Goal: Information Seeking & Learning: Learn about a topic

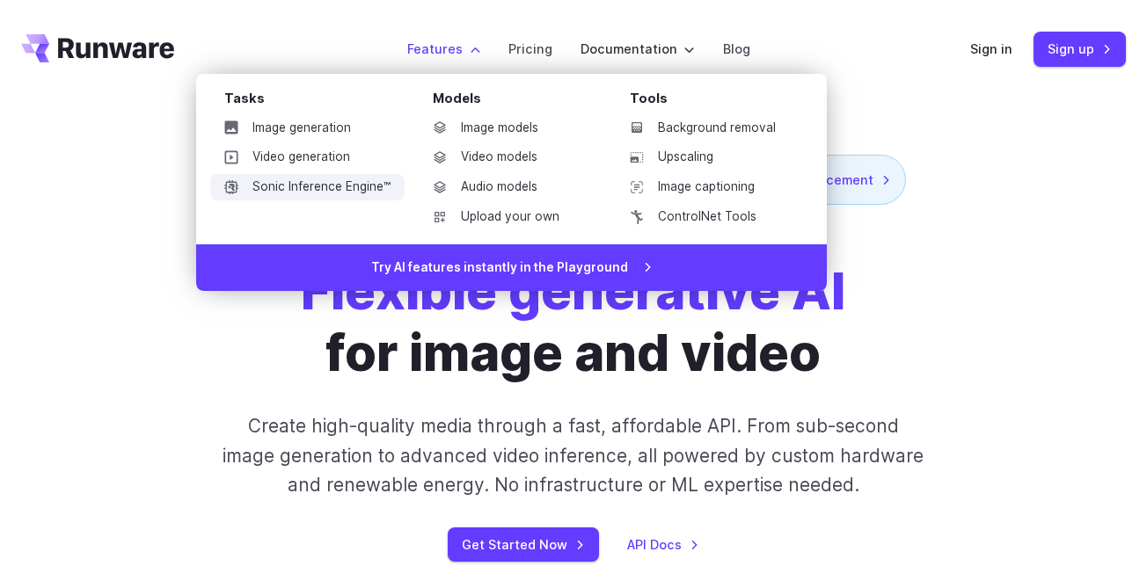
click at [364, 186] on link "Sonic Inference Engine™" at bounding box center [307, 187] width 194 height 26
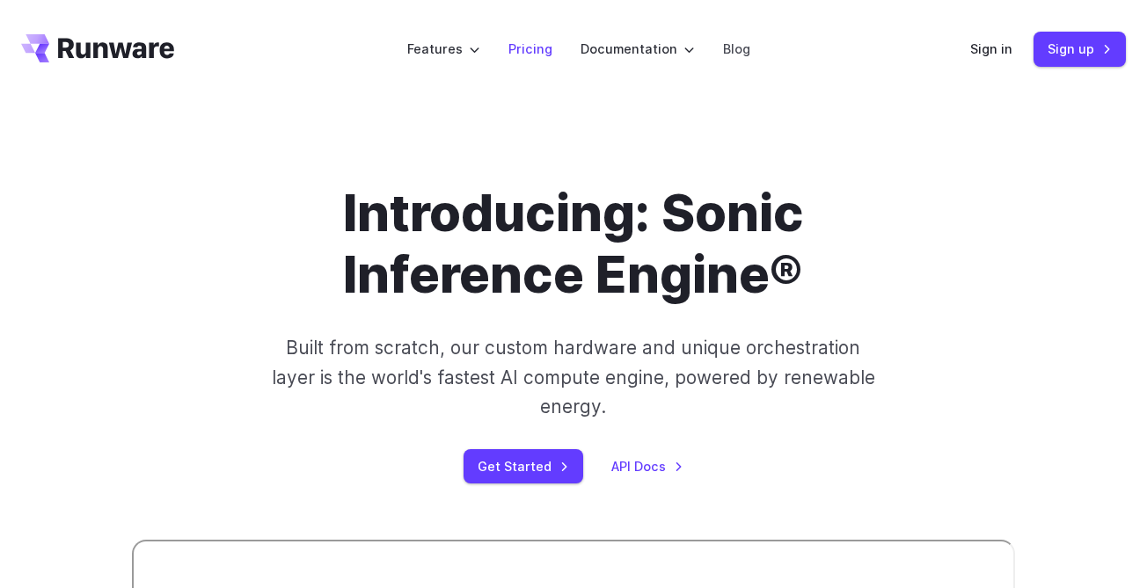
click at [540, 50] on link "Pricing" at bounding box center [530, 49] width 44 height 20
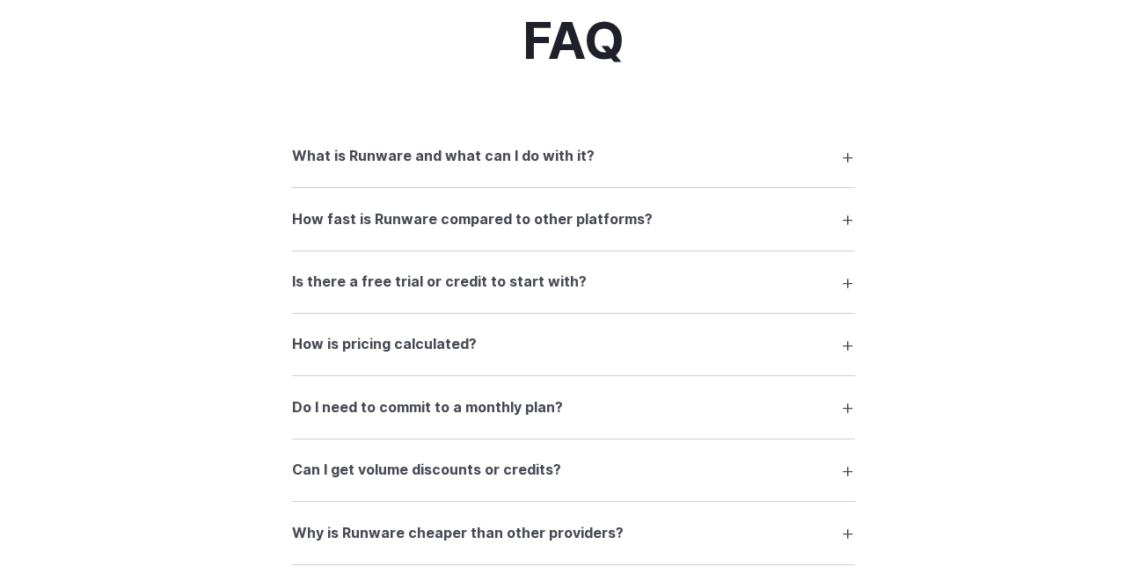
scroll to position [2430, 0]
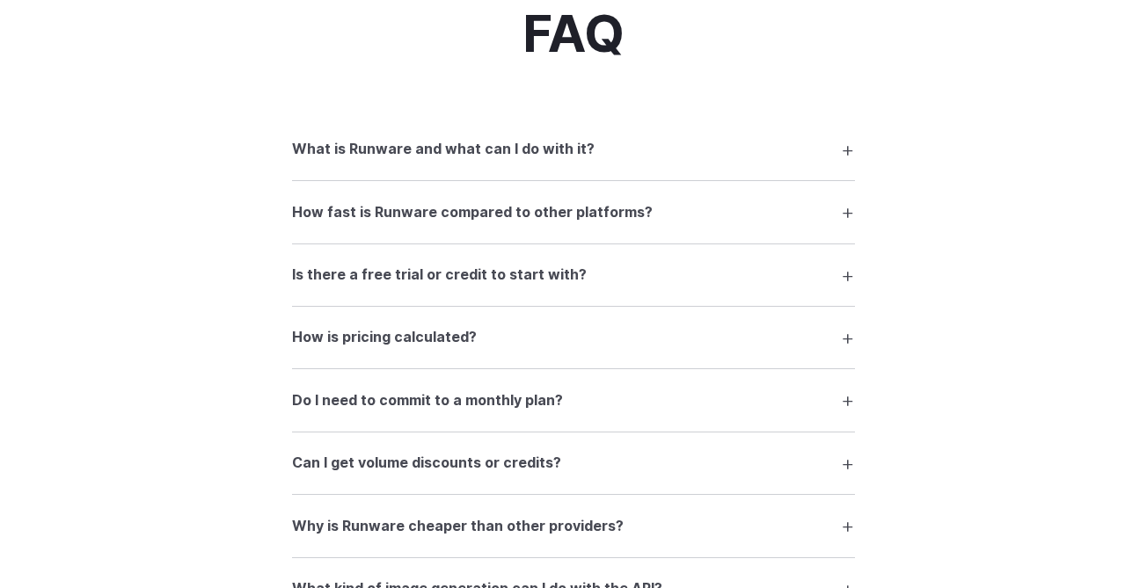
click at [513, 161] on h3 "What is Runware and what can I do with it?" at bounding box center [443, 149] width 303 height 23
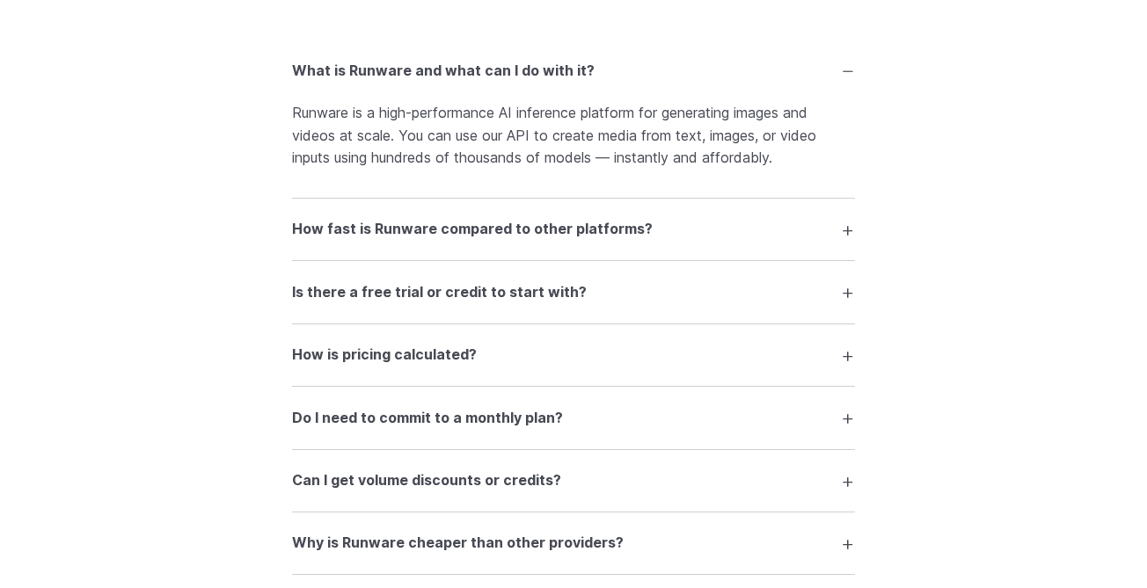
scroll to position [2511, 0]
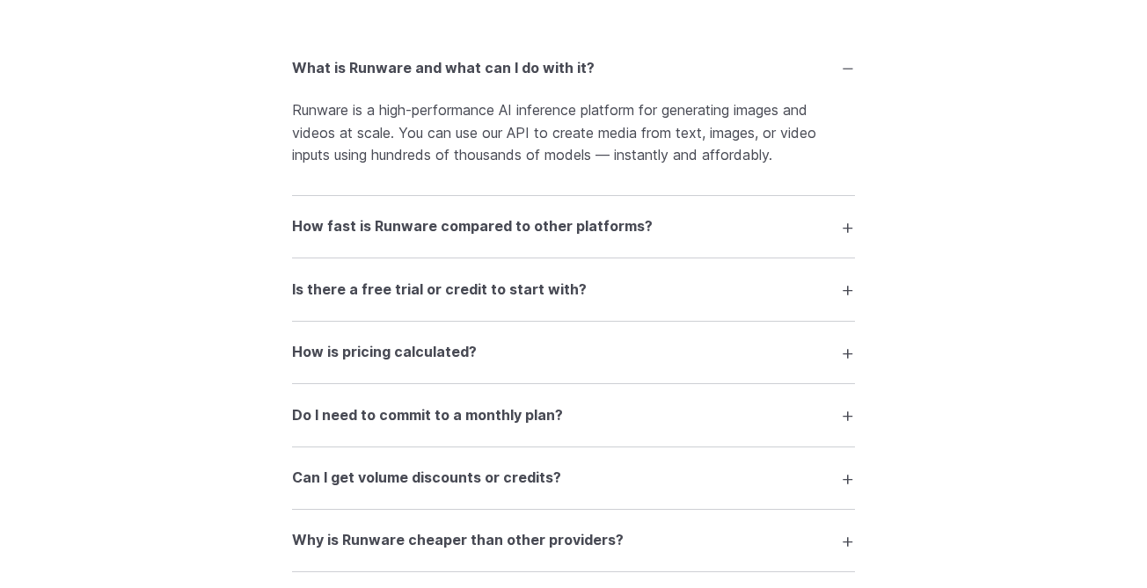
click at [551, 238] on h3 "How fast is Runware compared to other platforms?" at bounding box center [472, 227] width 361 height 23
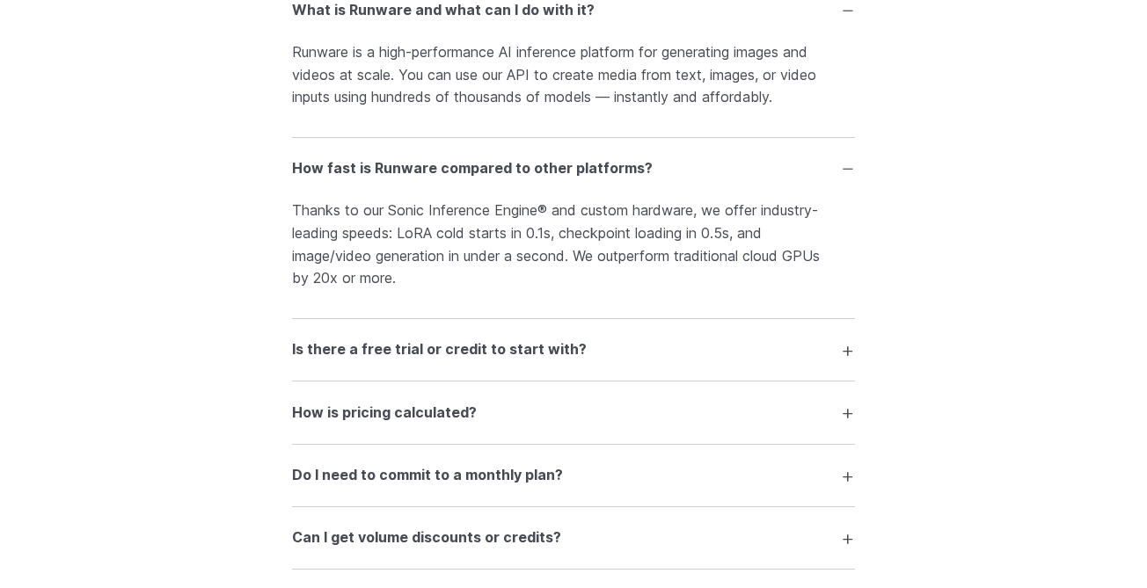
scroll to position [2571, 0]
click at [491, 380] on details "Is there a free trial or credit to start with? Yes — you can generate around 10…" at bounding box center [573, 349] width 563 height 62
click at [491, 360] on h3 "Is there a free trial or credit to start with?" at bounding box center [439, 348] width 295 height 23
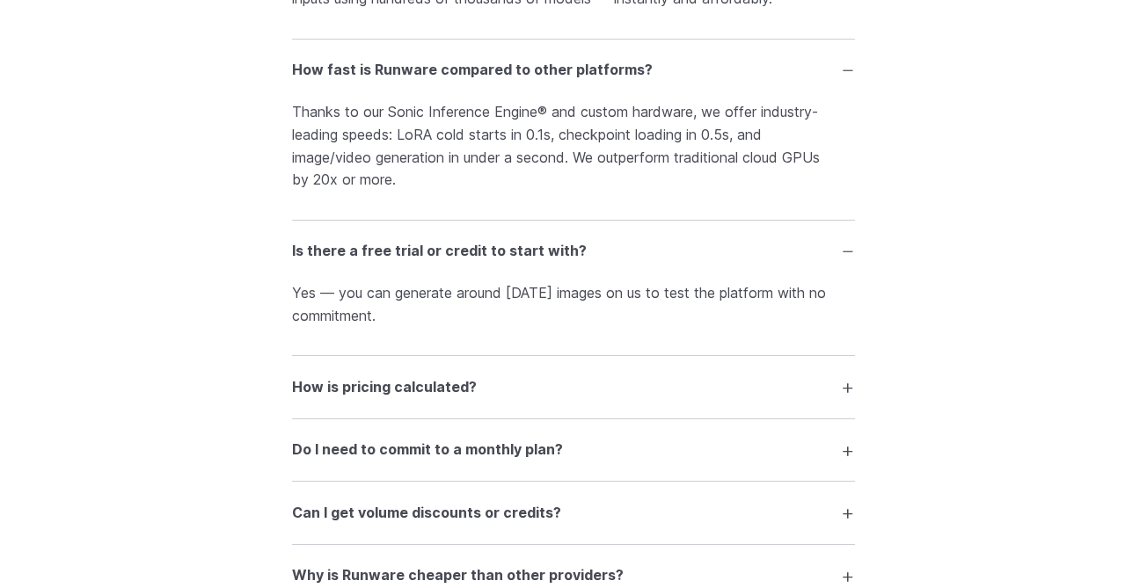
scroll to position [2669, 0]
click at [481, 396] on summary "How is pricing calculated?" at bounding box center [573, 385] width 563 height 33
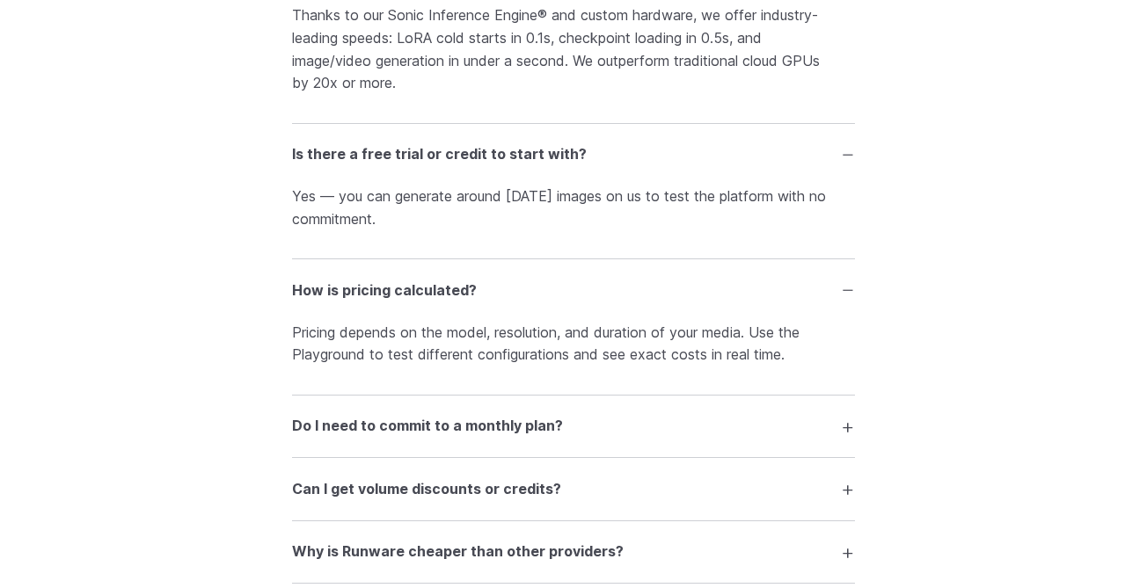
scroll to position [2779, 0]
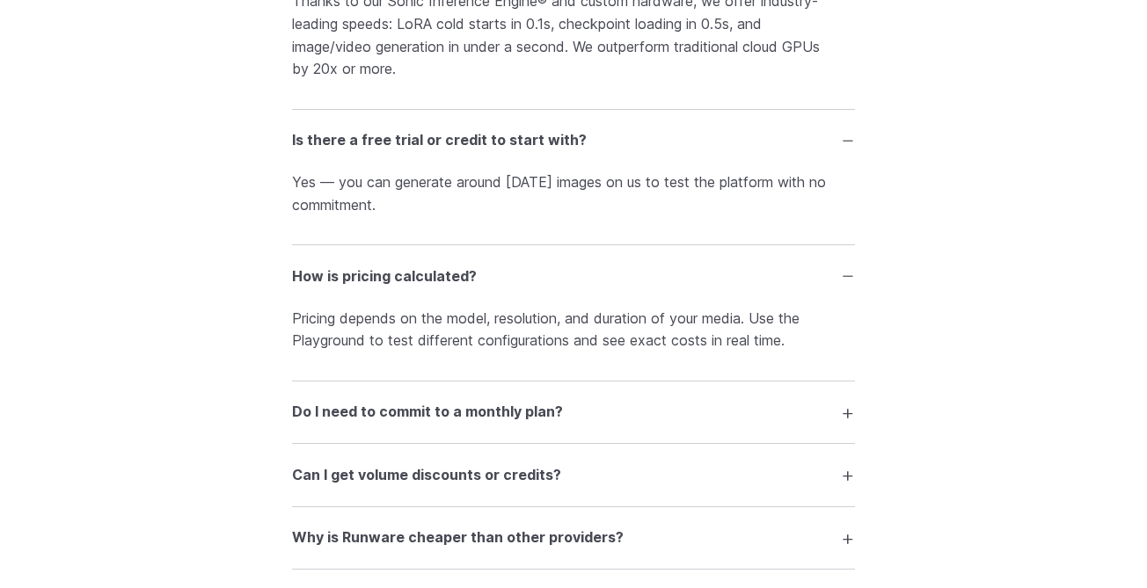
click at [457, 456] on details "Can I get volume discounts or credits? Yes. If you're generating media at scale…" at bounding box center [573, 475] width 563 height 62
click at [470, 415] on h3 "Do I need to commit to a monthly plan?" at bounding box center [427, 412] width 271 height 23
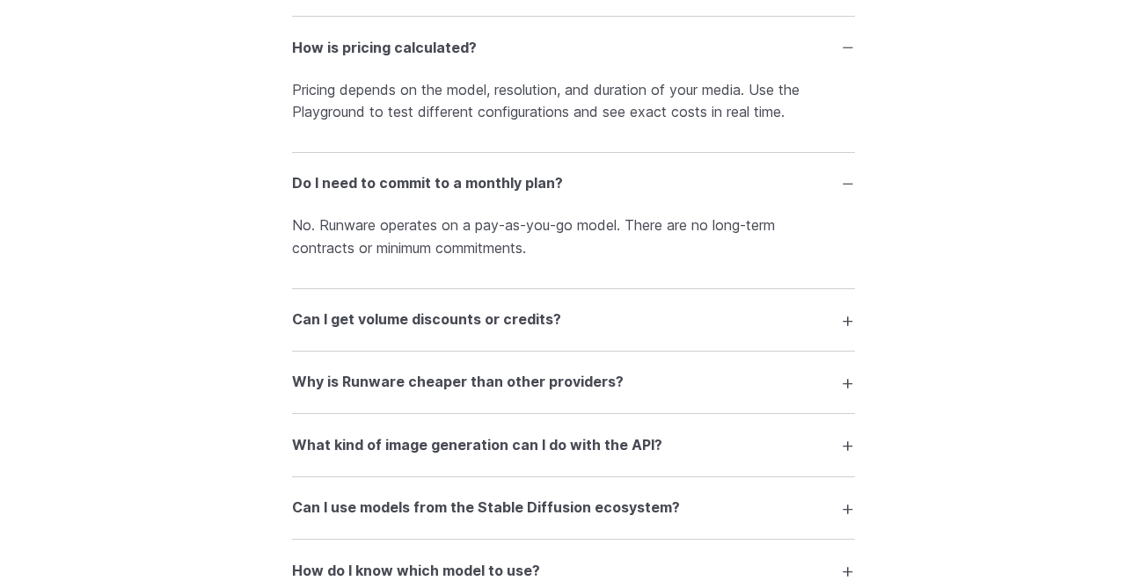
scroll to position [3015, 0]
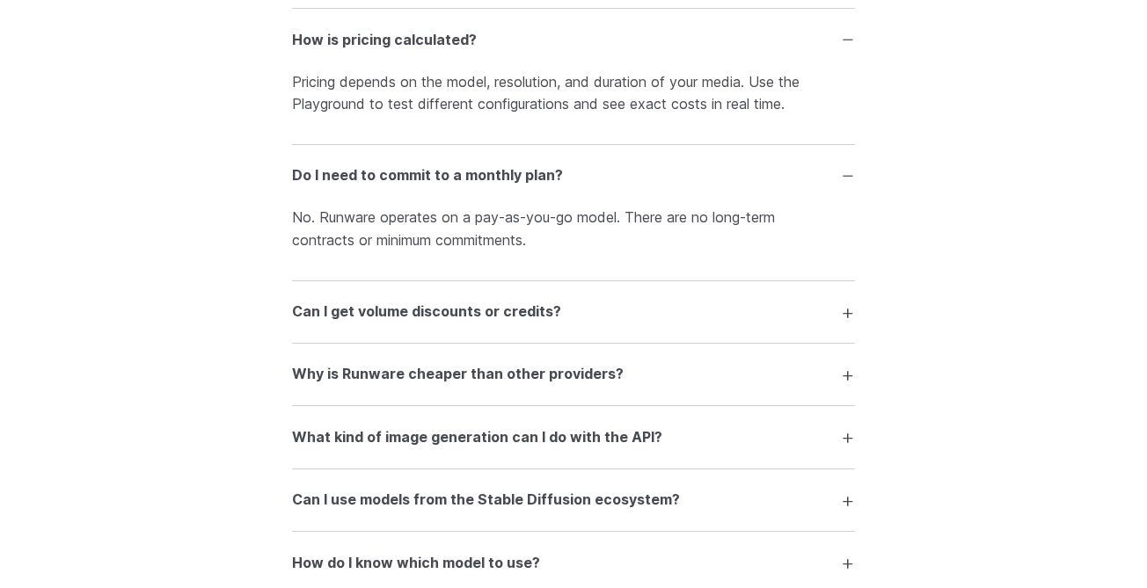
click at [501, 319] on h3 "Can I get volume discounts or credits?" at bounding box center [426, 312] width 269 height 23
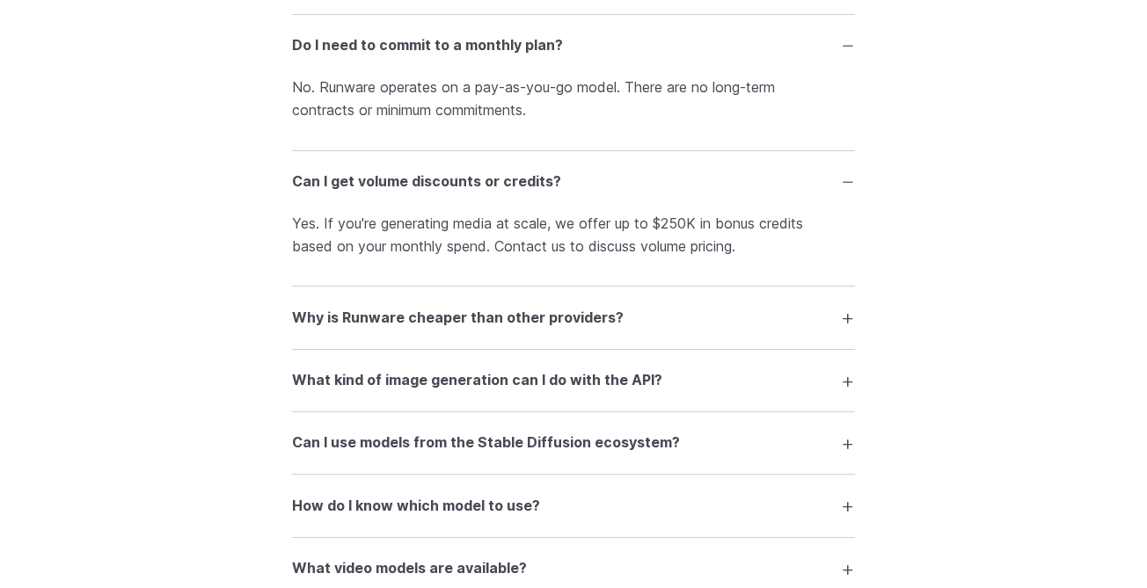
scroll to position [3148, 0]
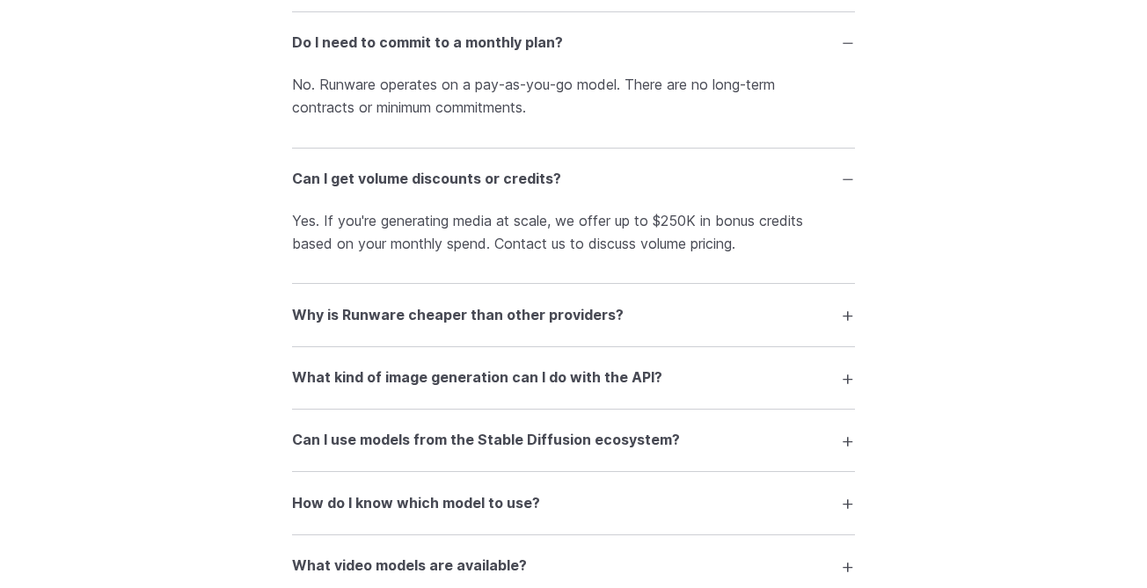
click at [437, 327] on h3 "Why is Runware cheaper than other providers?" at bounding box center [458, 315] width 332 height 23
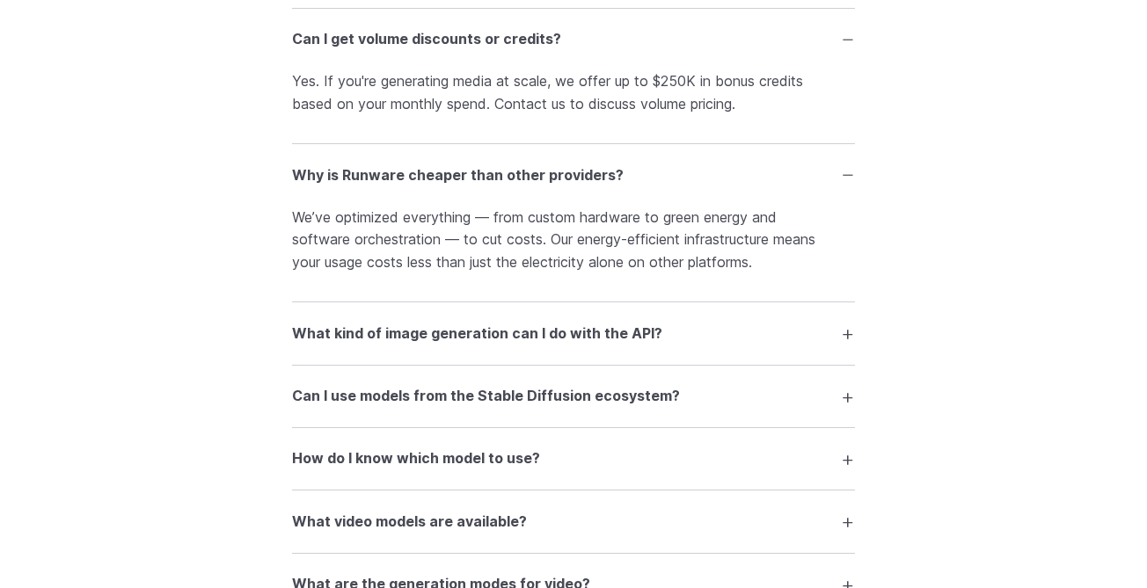
scroll to position [3290, 0]
click at [477, 334] on h3 "What kind of image generation can I do with the API?" at bounding box center [477, 332] width 370 height 23
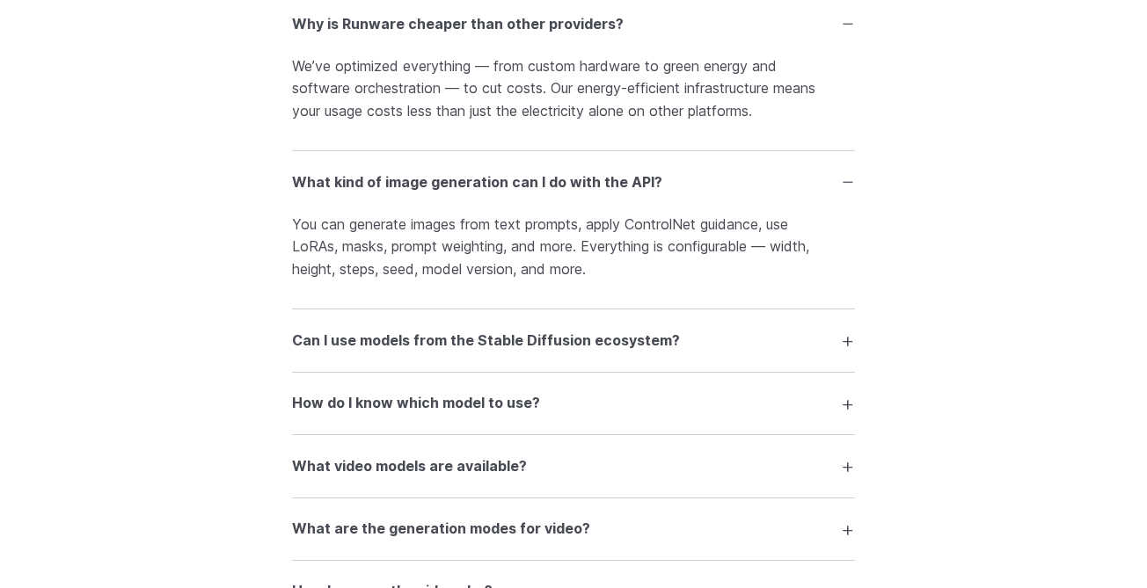
scroll to position [3454, 0]
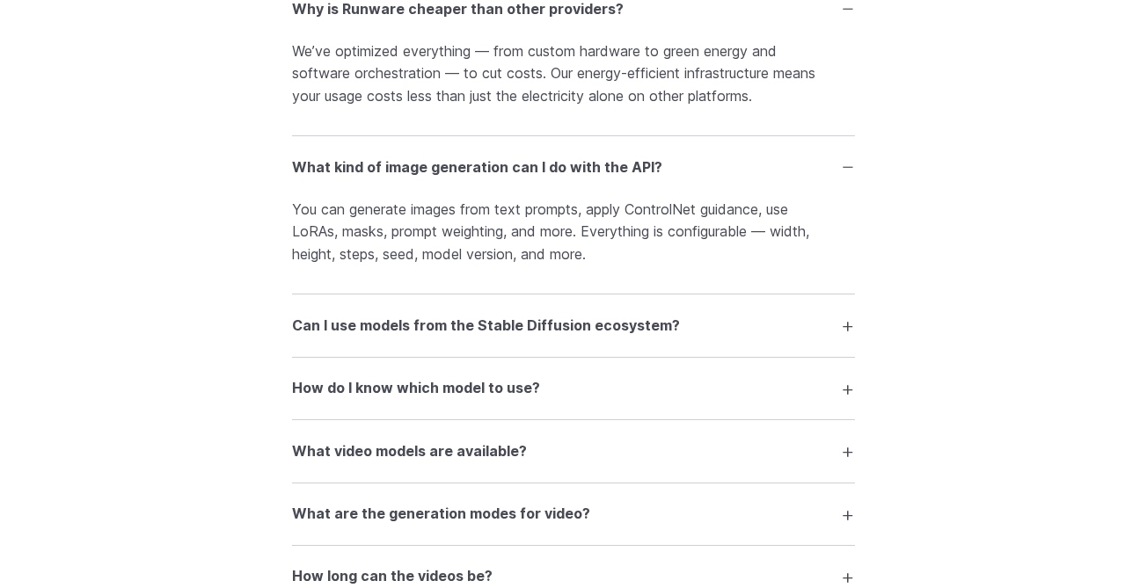
click at [506, 338] on h3 "Can I use models from the Stable Diffusion ecosystem?" at bounding box center [486, 326] width 388 height 23
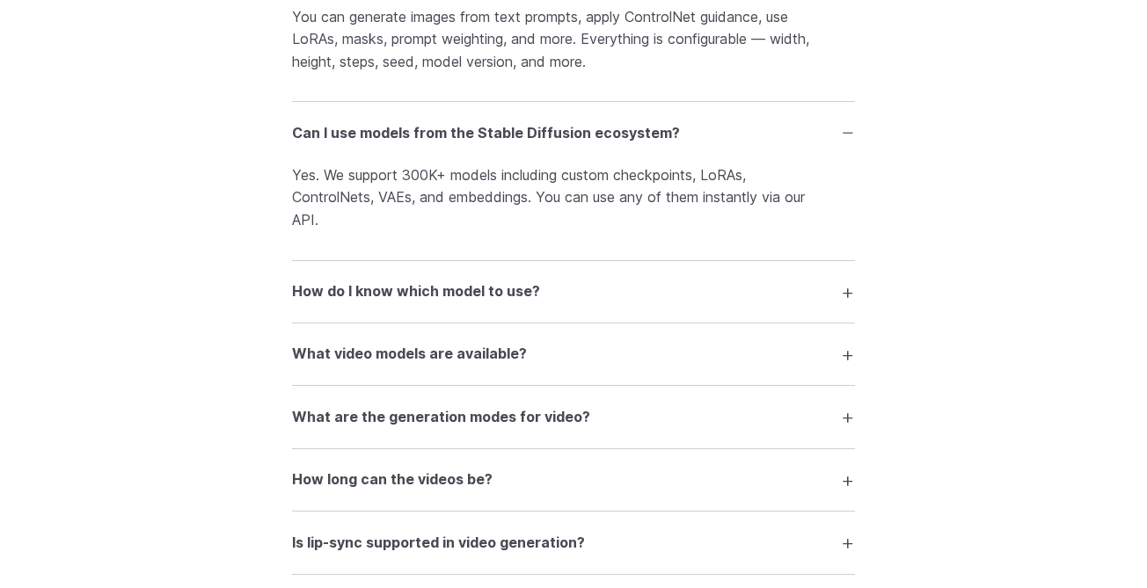
scroll to position [3662, 0]
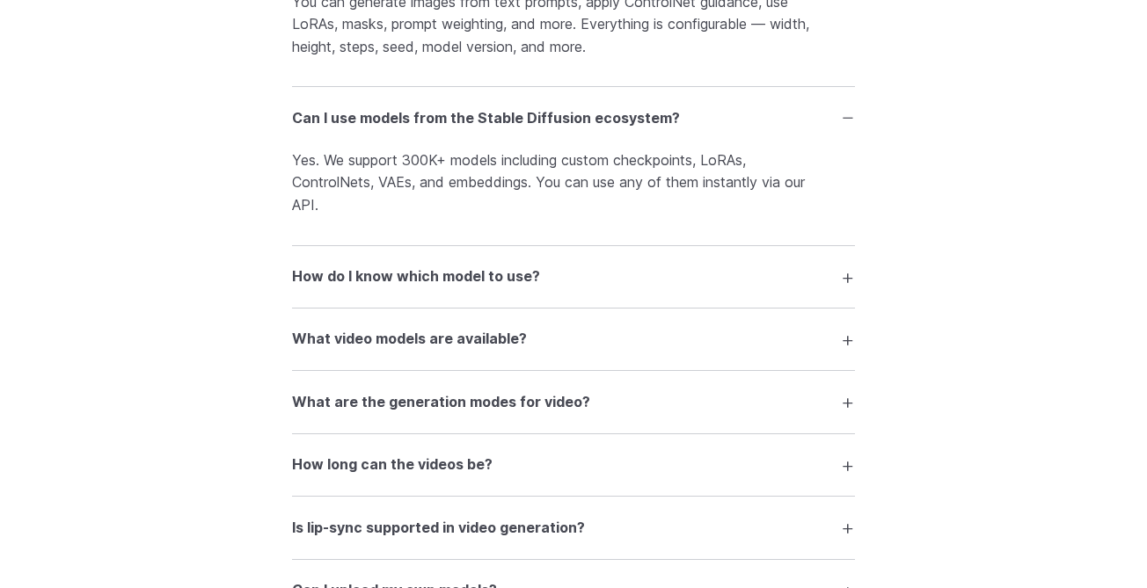
click at [610, 289] on summary "How do I know which model to use?" at bounding box center [573, 276] width 563 height 33
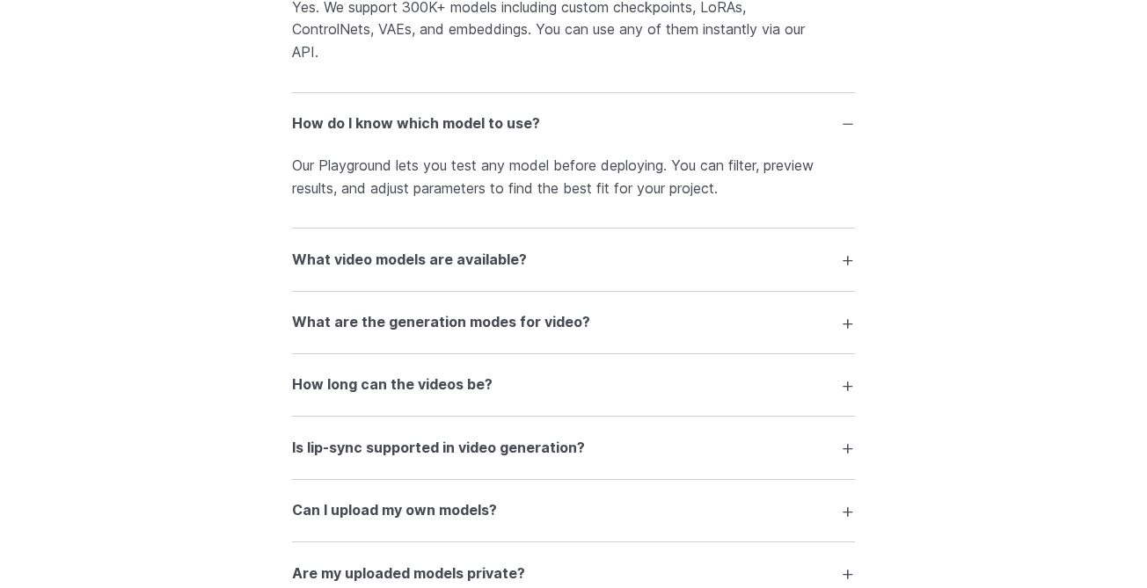
scroll to position [3821, 0]
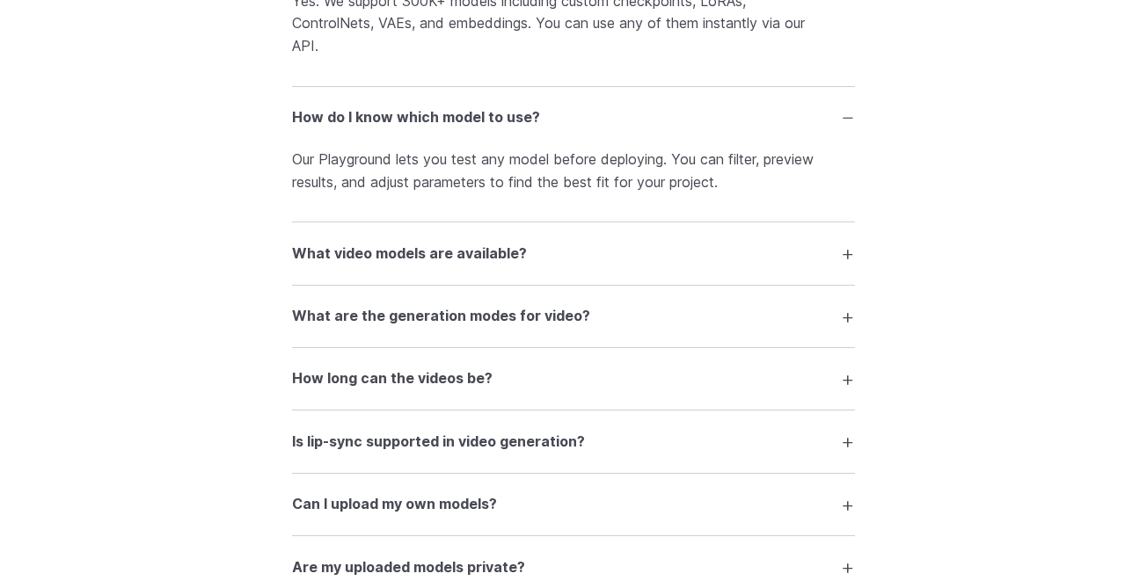
click at [587, 267] on summary "What video models are available?" at bounding box center [573, 253] width 563 height 33
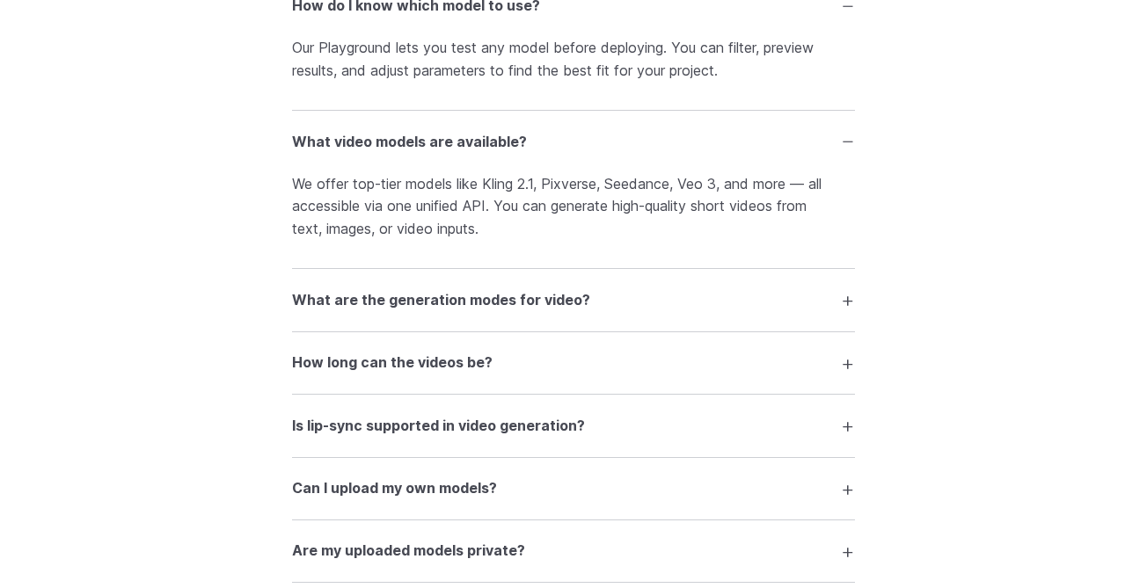
scroll to position [3935, 0]
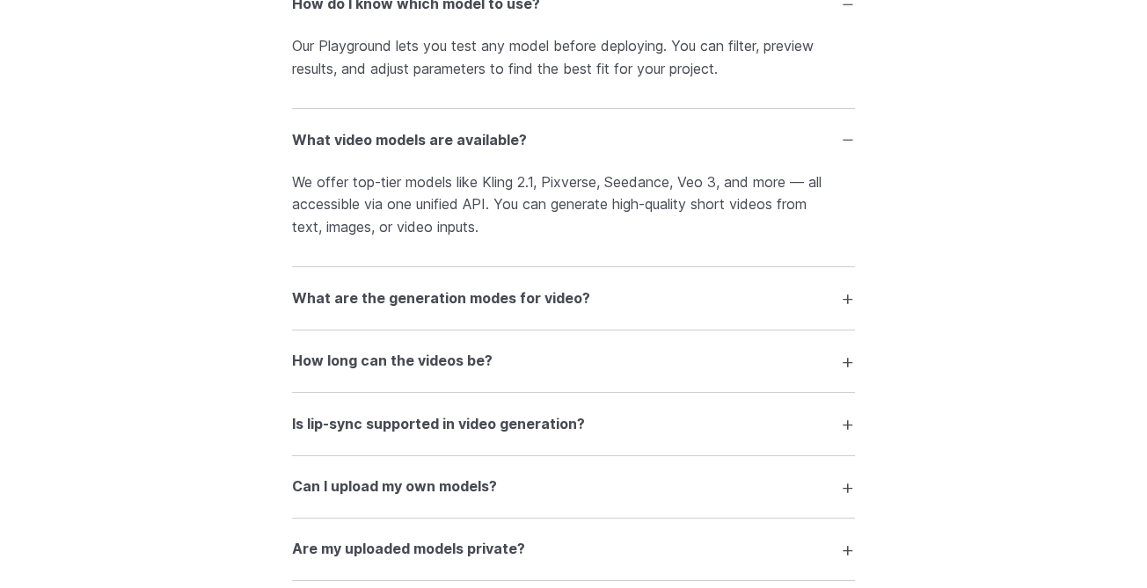
click at [484, 311] on h3 "What are the generation modes for video?" at bounding box center [441, 299] width 298 height 23
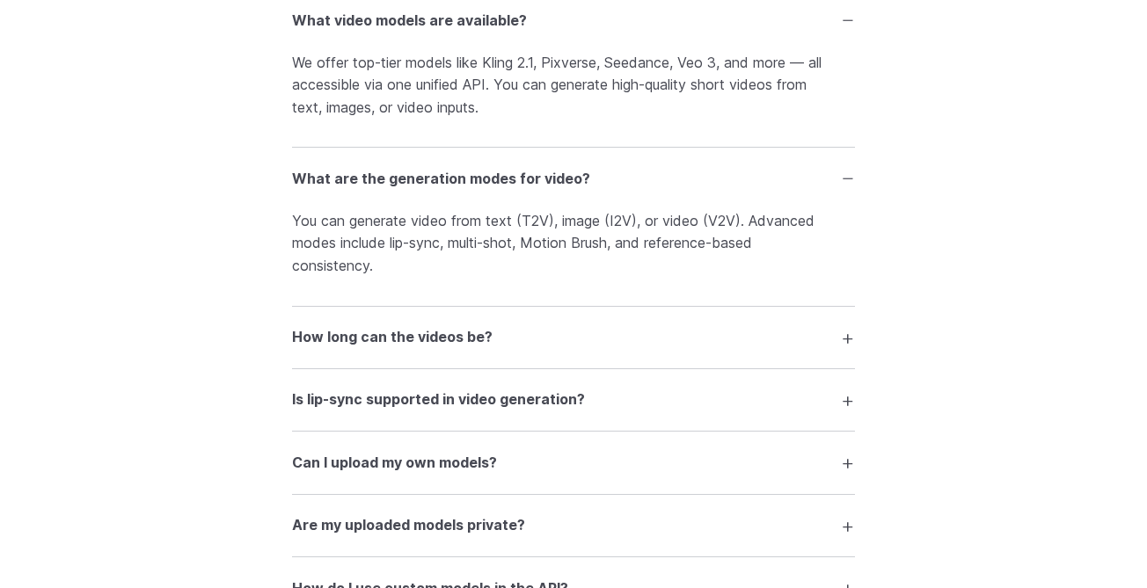
scroll to position [4066, 0]
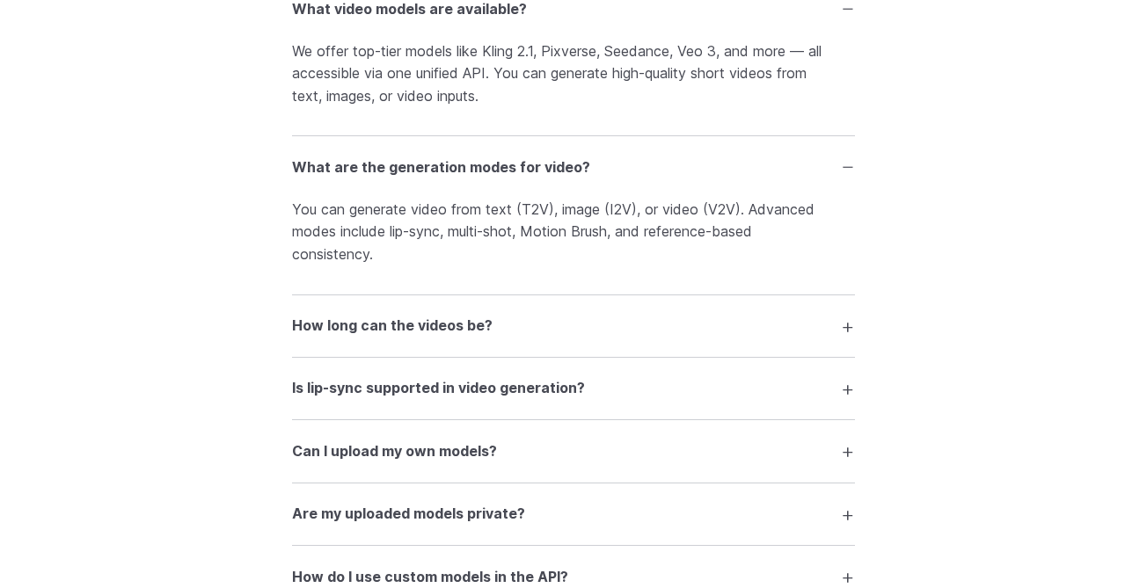
click at [445, 338] on h3 "How long can the videos be?" at bounding box center [392, 326] width 201 height 23
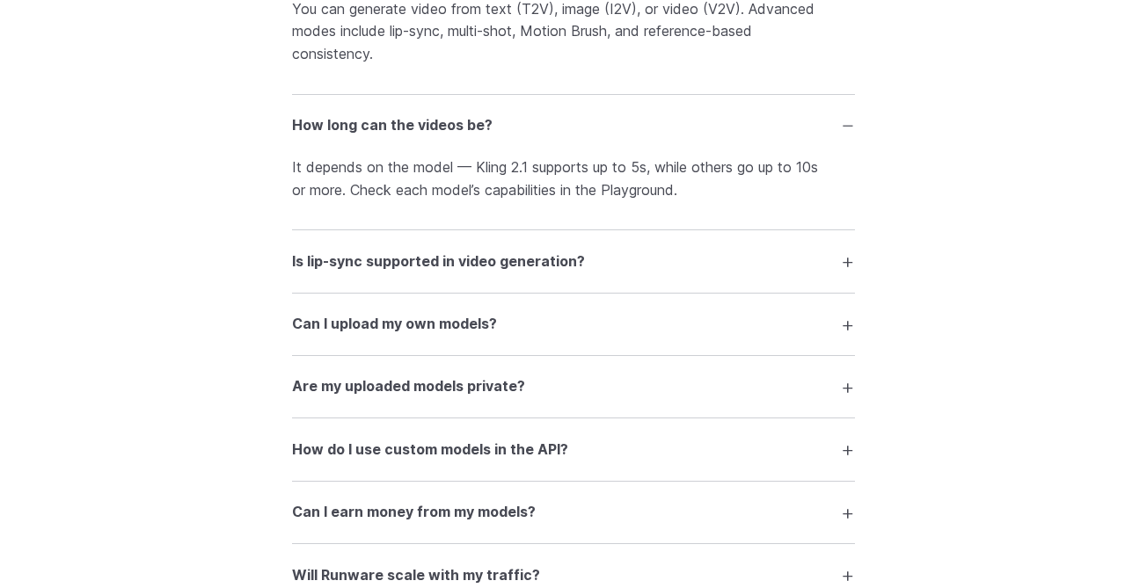
scroll to position [4272, 0]
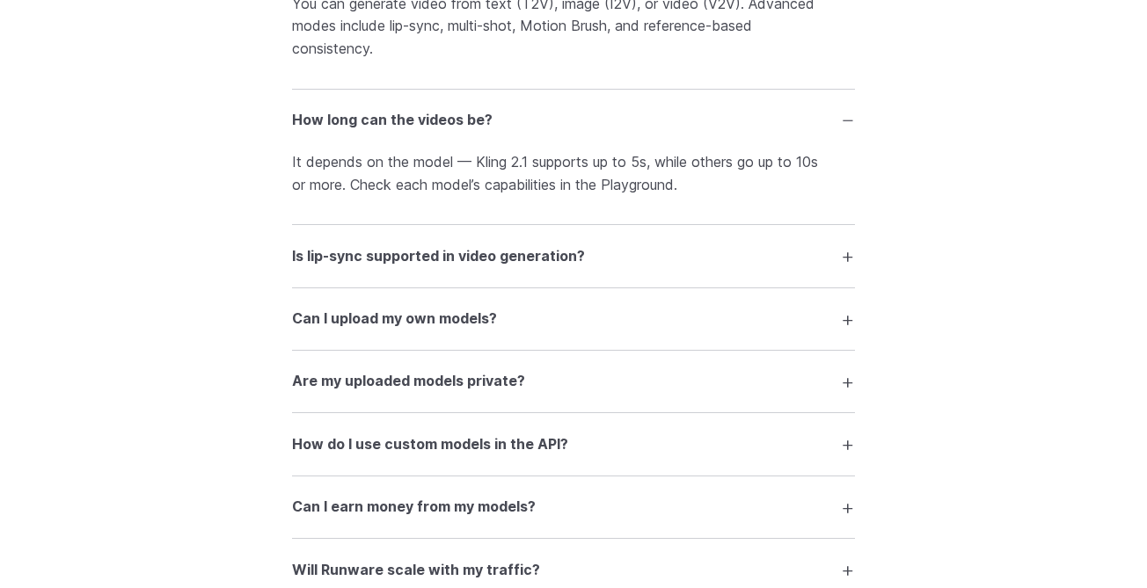
click at [574, 273] on summary "Is lip-sync supported in video generation?" at bounding box center [573, 255] width 563 height 33
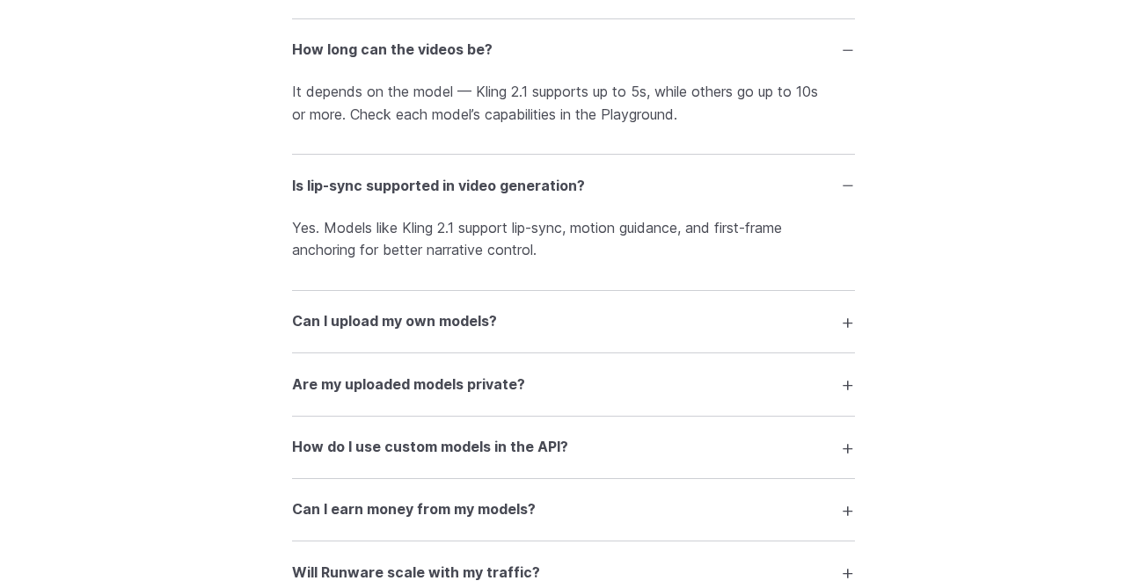
scroll to position [4344, 0]
click at [523, 324] on summary "Can I upload my own models?" at bounding box center [573, 319] width 563 height 33
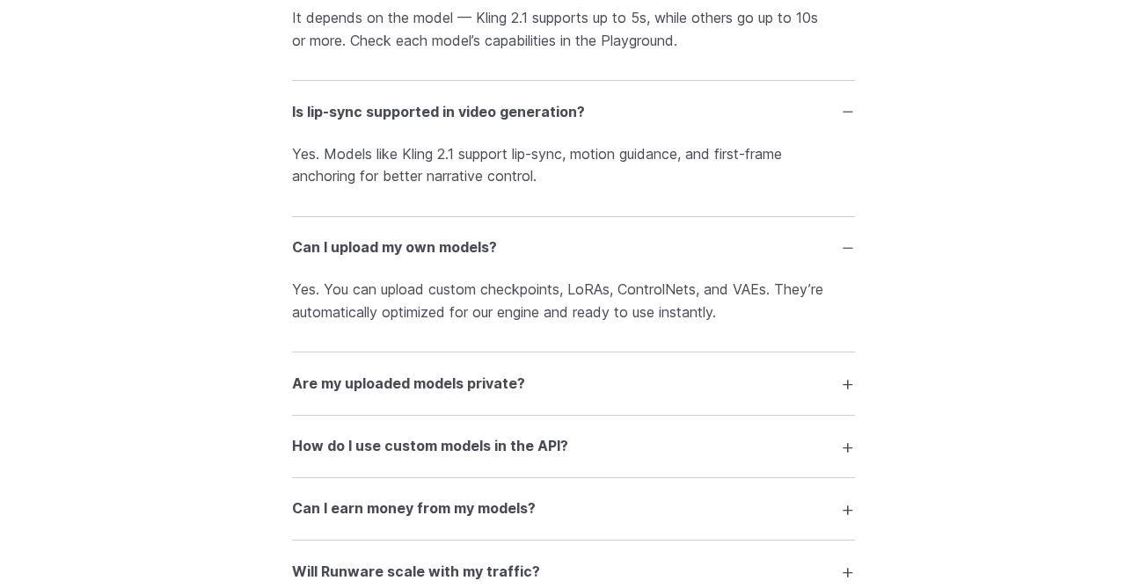
click at [499, 396] on h3 "Are my uploaded models private?" at bounding box center [408, 384] width 233 height 23
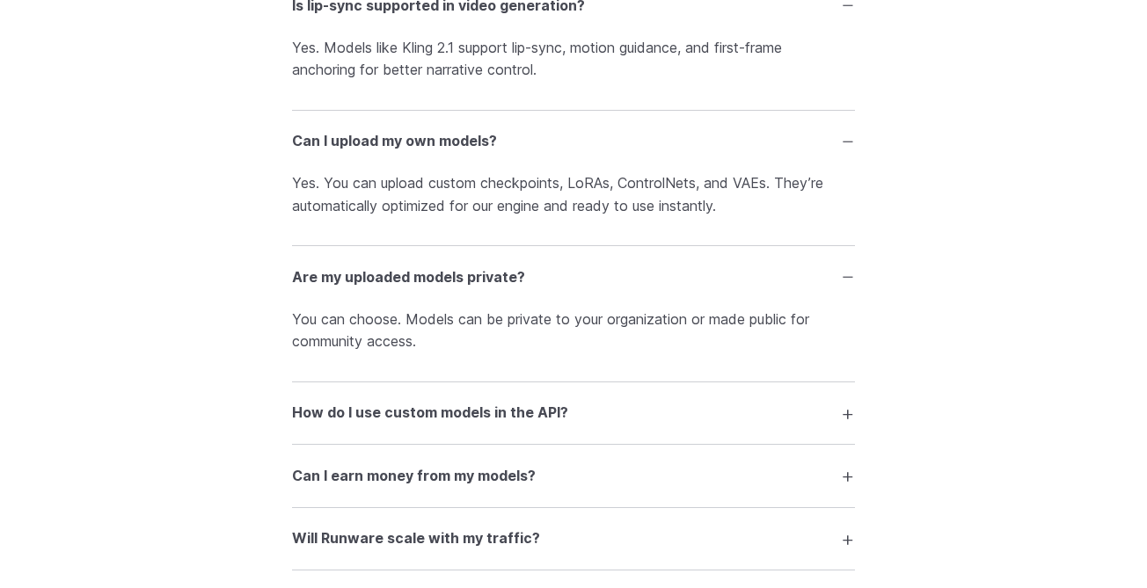
scroll to position [4524, 0]
click at [495, 407] on details "How do I use custom models in the API? Each uploaded model gets a unique AIR ID…" at bounding box center [573, 412] width 563 height 62
click at [495, 428] on summary "How do I use custom models in the API?" at bounding box center [573, 411] width 563 height 33
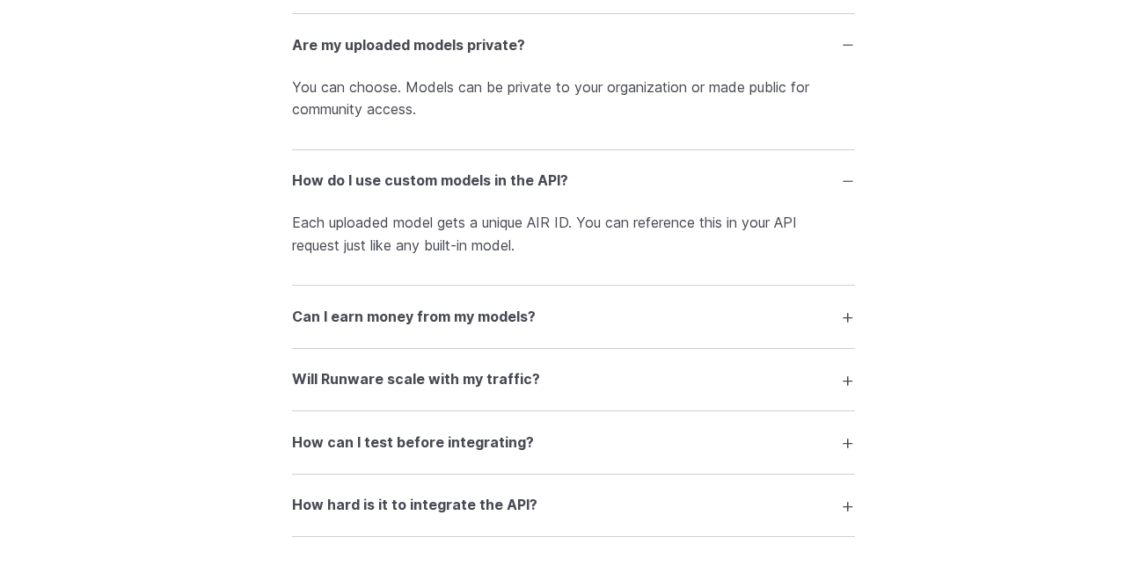
scroll to position [4767, 0]
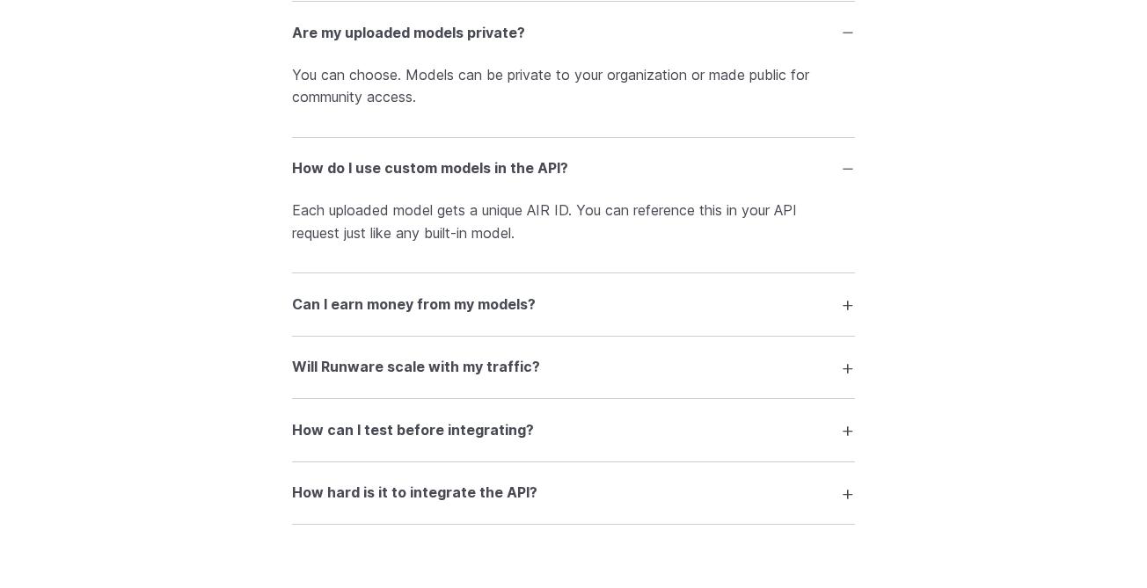
click at [528, 317] on h3 "Can I earn money from my models?" at bounding box center [414, 305] width 244 height 23
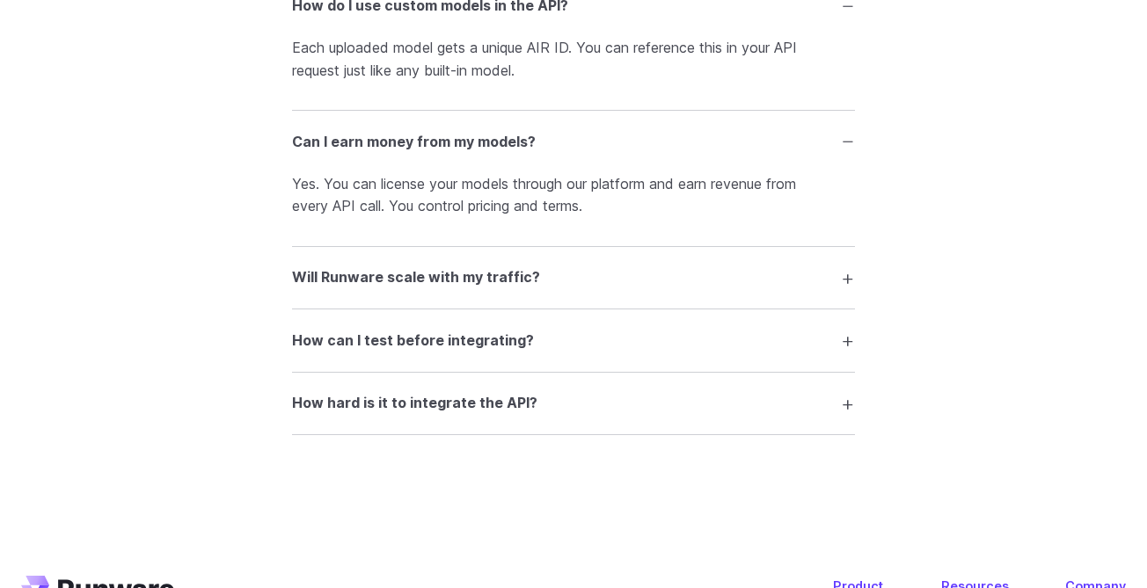
scroll to position [4940, 0]
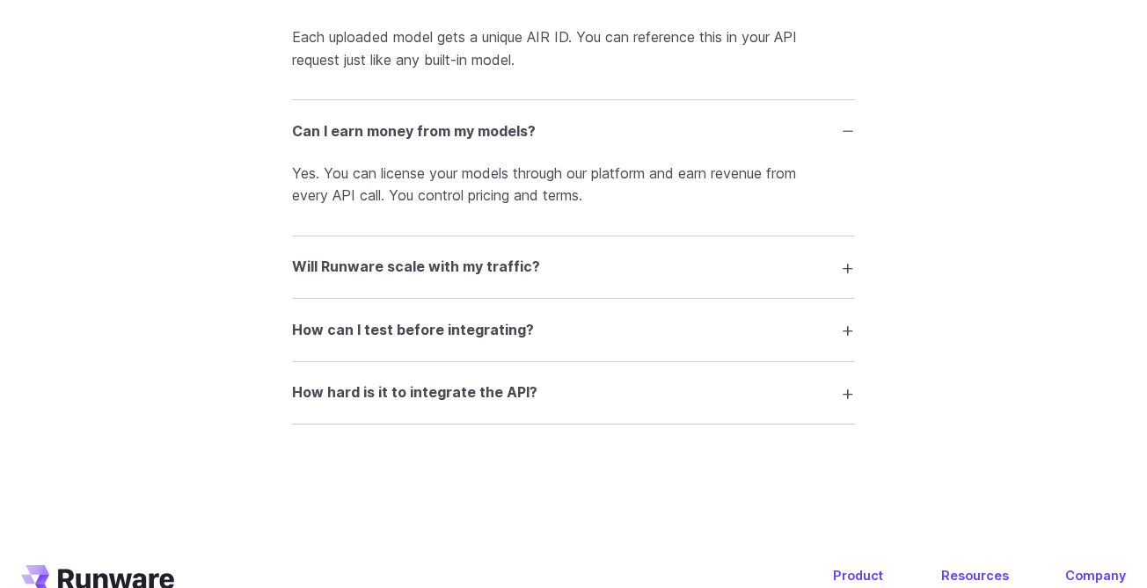
click at [489, 271] on summary "Will Runware scale with my traffic?" at bounding box center [573, 267] width 563 height 33
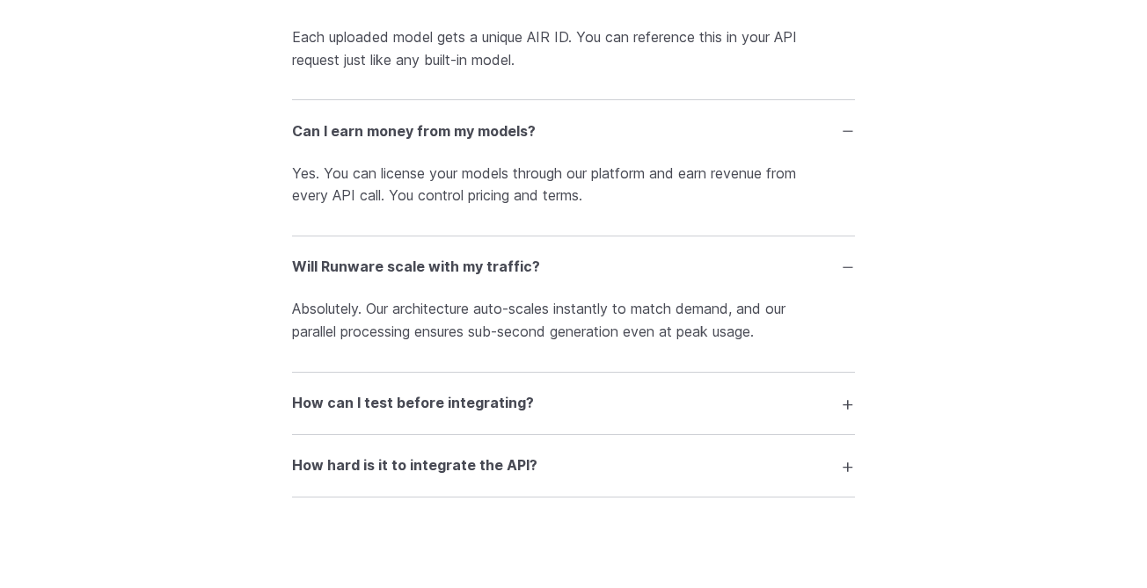
click at [464, 411] on h3 "How can I test before integrating?" at bounding box center [413, 403] width 242 height 23
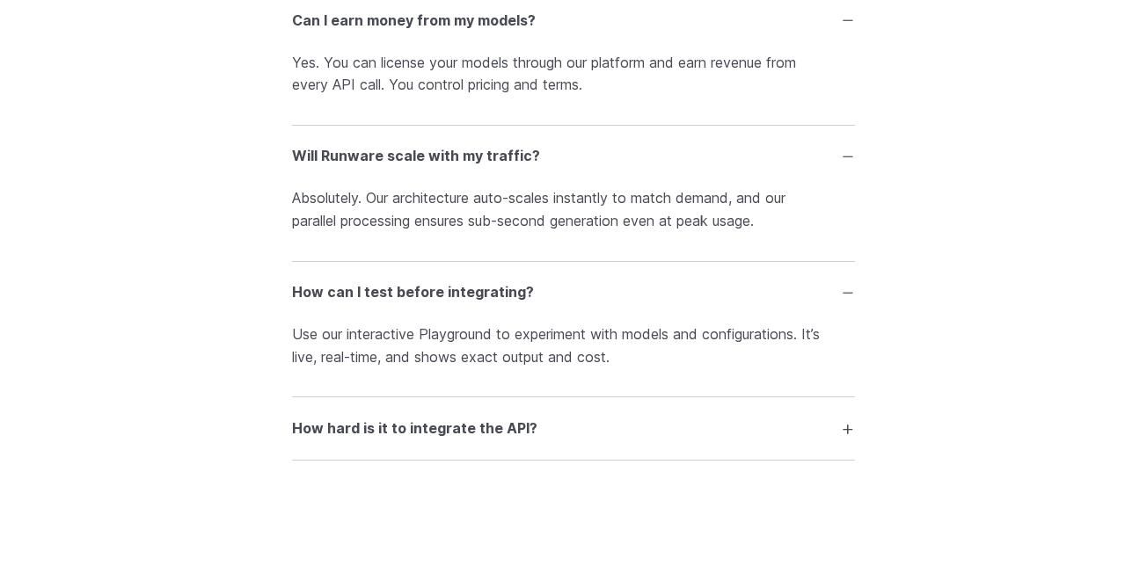
scroll to position [5083, 0]
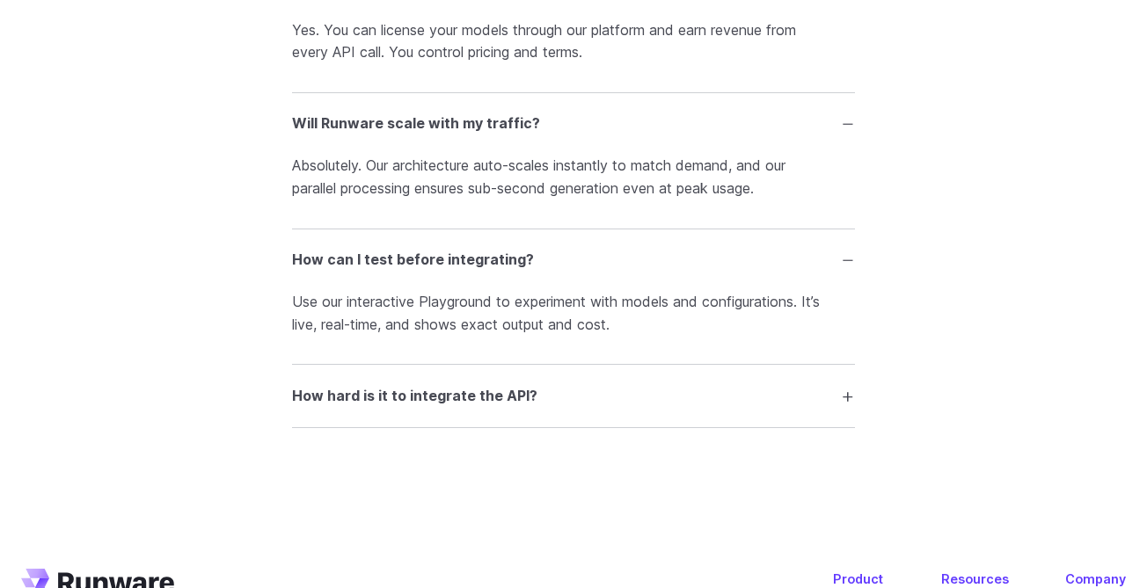
click at [493, 428] on details "How hard is it to integrate the API? It’s designed for developers. The API is w…" at bounding box center [573, 396] width 563 height 62
click at [493, 406] on h3 "How hard is it to integrate the API?" at bounding box center [414, 396] width 245 height 23
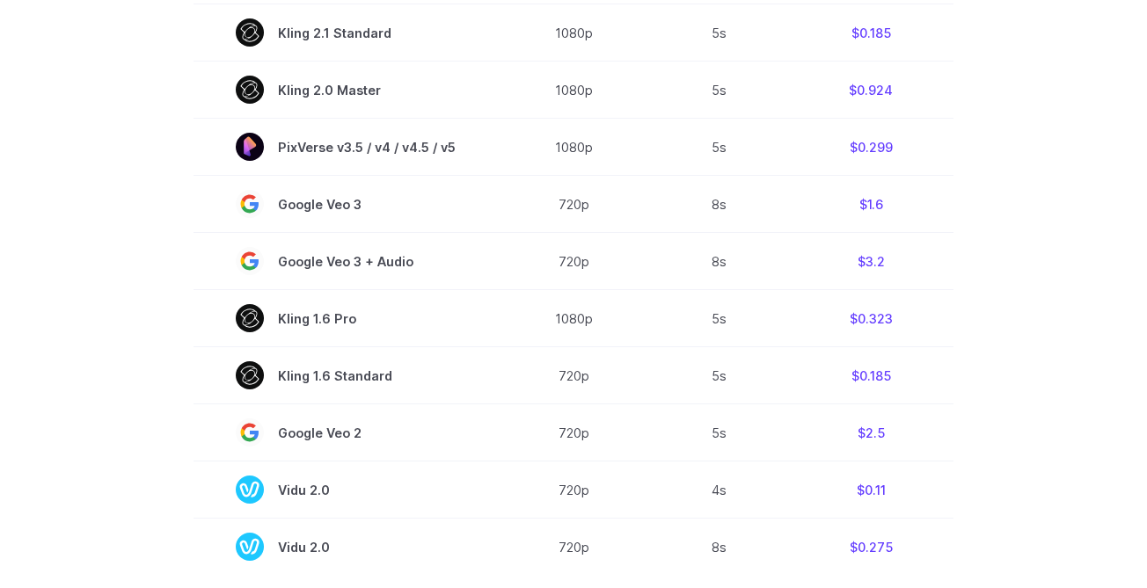
scroll to position [0, 0]
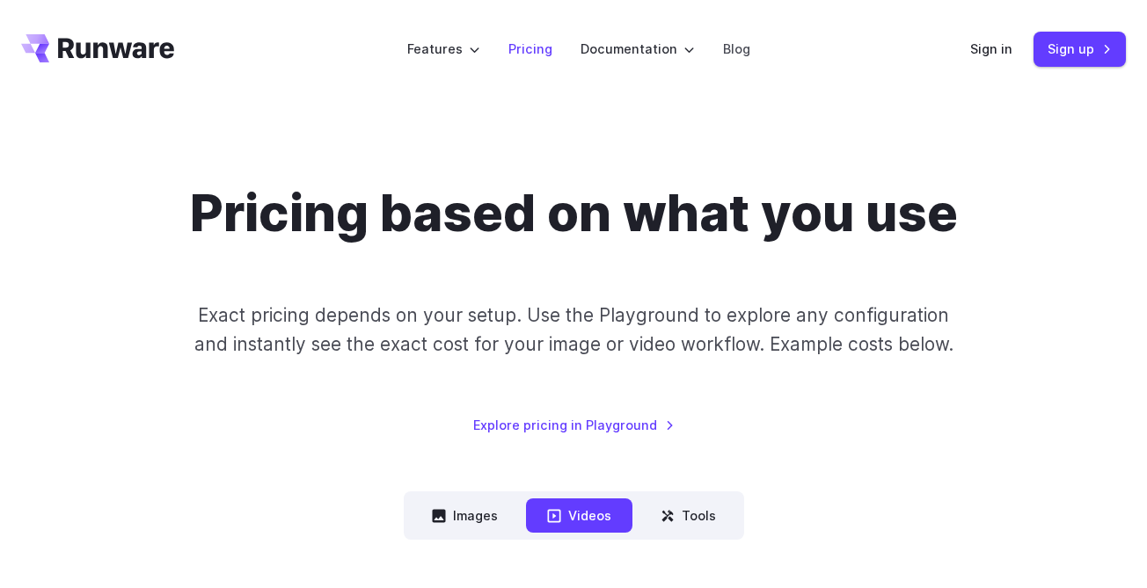
click at [527, 59] on link "Pricing" at bounding box center [530, 49] width 44 height 20
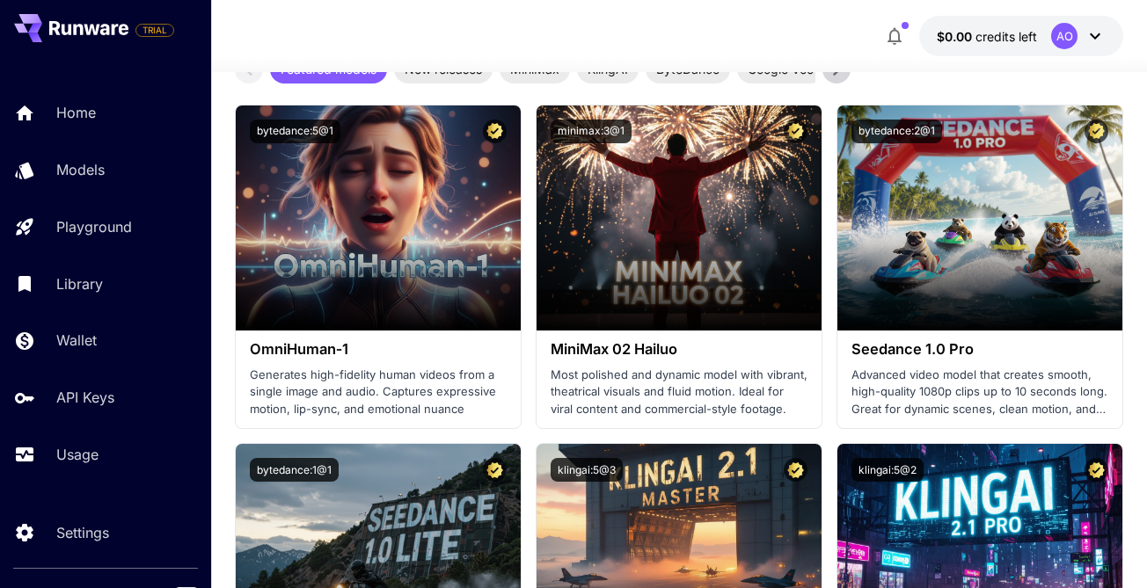
scroll to position [638, 0]
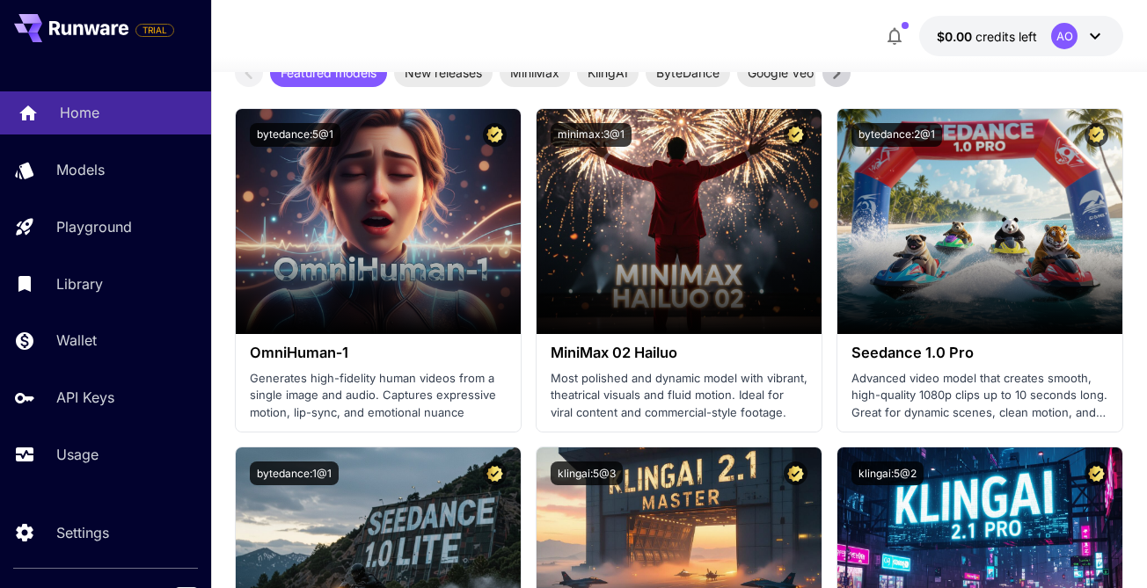
click at [84, 106] on p "Home" at bounding box center [80, 112] width 40 height 21
click at [1090, 34] on icon at bounding box center [1095, 36] width 21 height 21
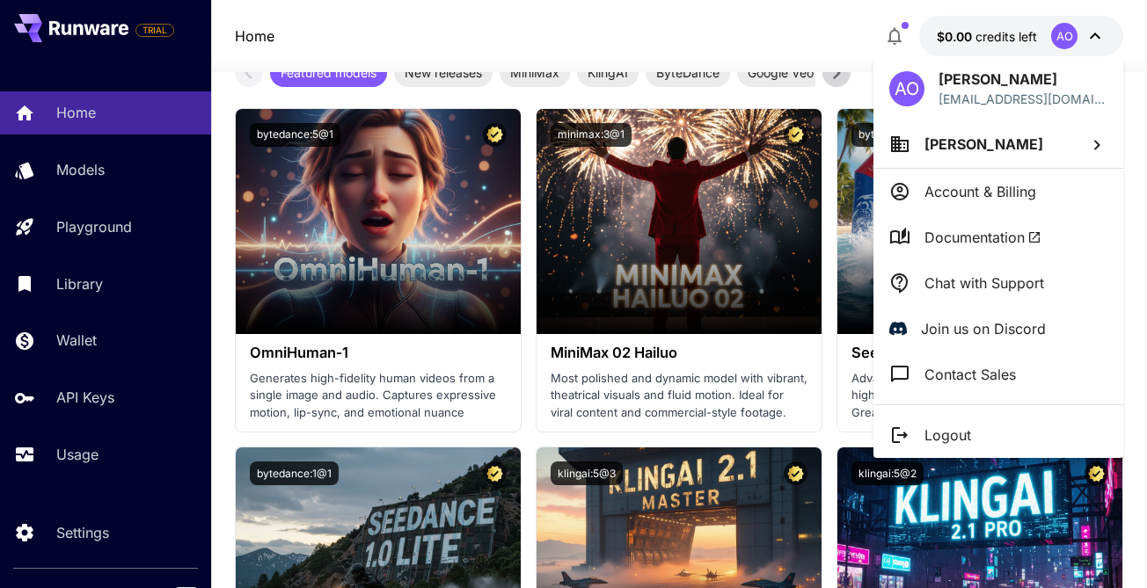
click at [534, 427] on div at bounding box center [573, 294] width 1147 height 588
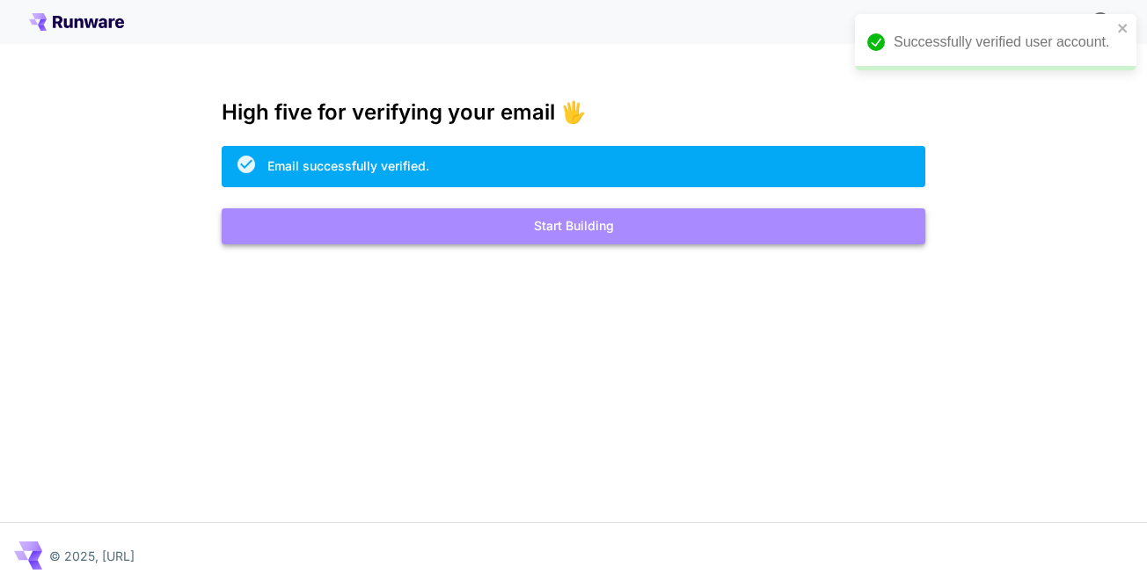
click at [625, 230] on button "Start Building" at bounding box center [574, 226] width 704 height 36
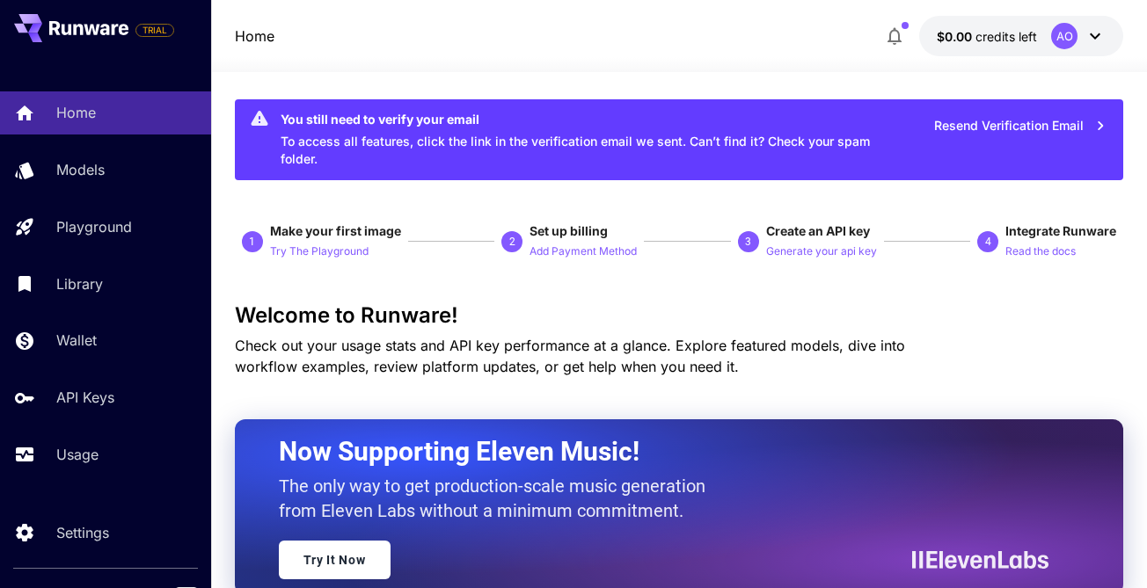
scroll to position [7, 0]
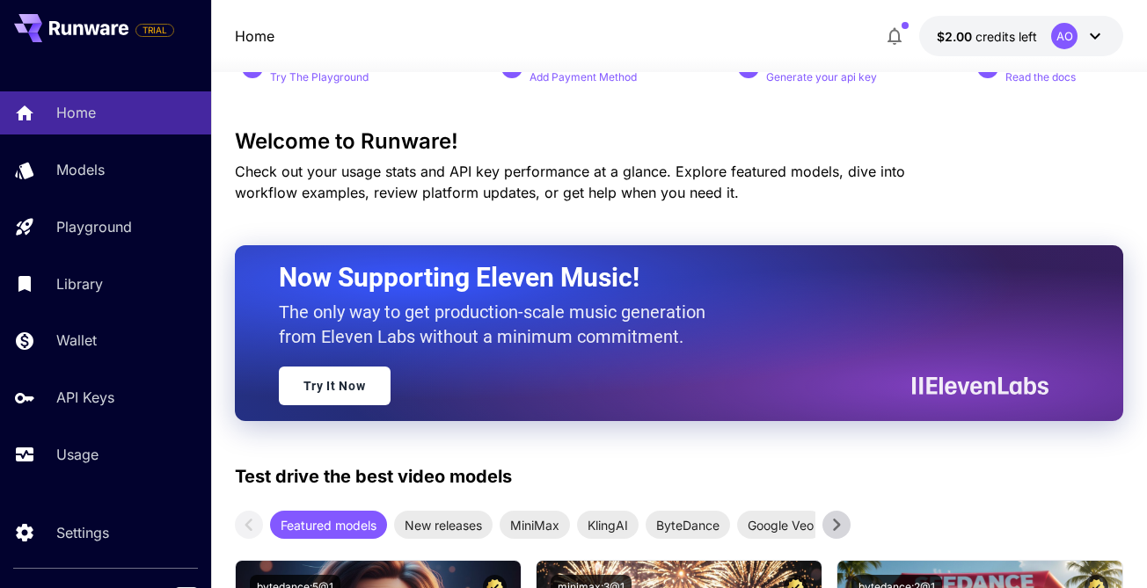
scroll to position [63, 0]
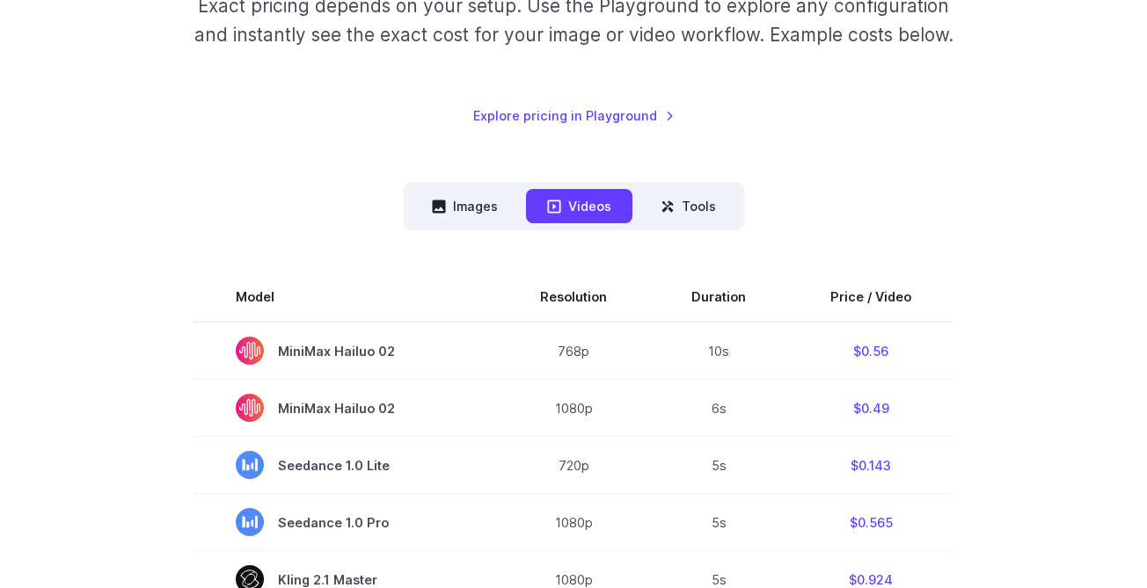
scroll to position [519, 0]
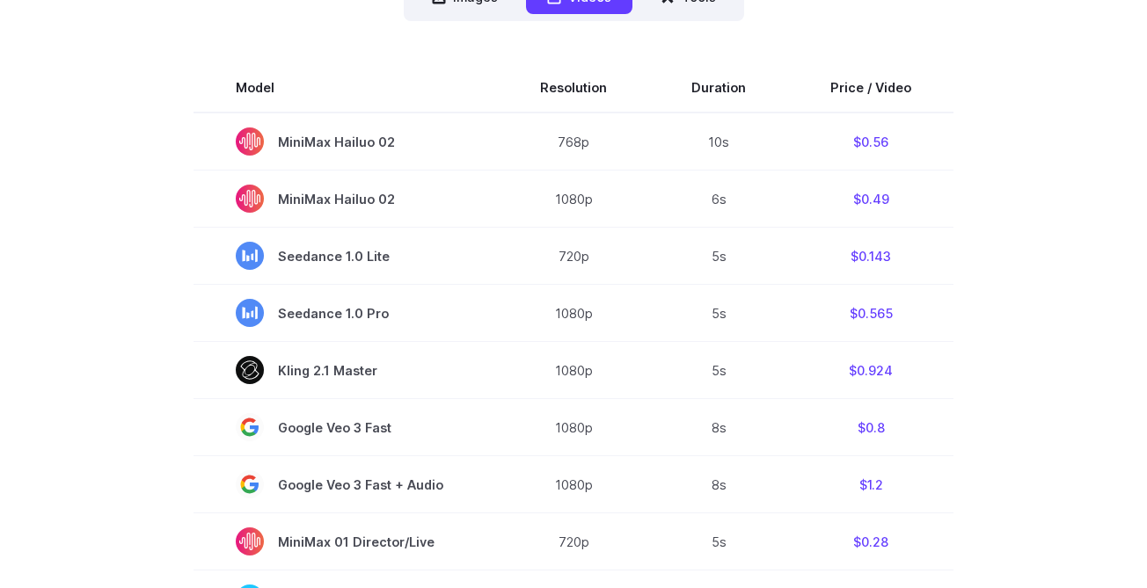
click at [483, 273] on td "Seedance 1.0 Lite" at bounding box center [346, 256] width 304 height 57
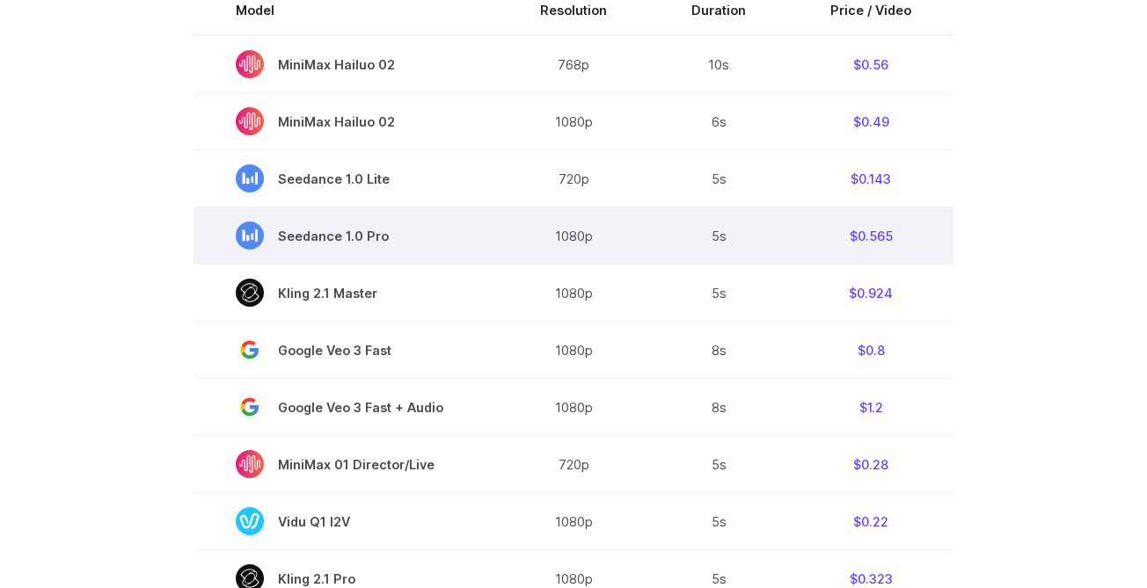
scroll to position [566, 0]
